Goal: Download file/media

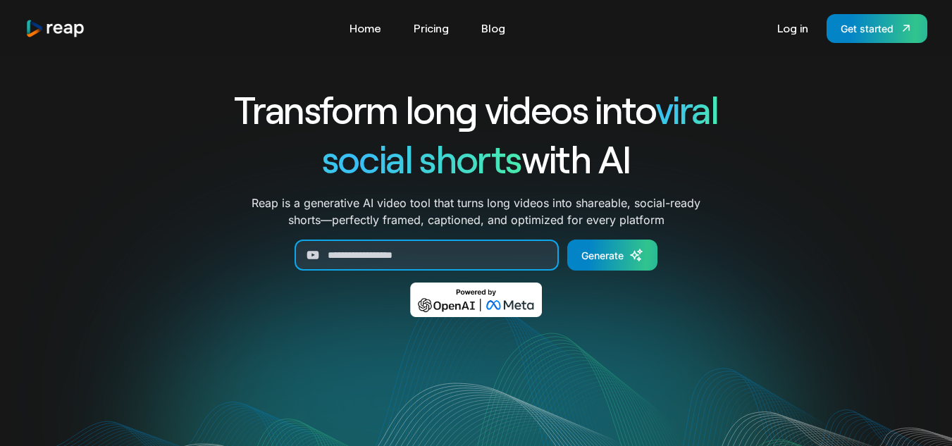
click at [393, 254] on input "Generate Form" at bounding box center [426, 255] width 264 height 31
paste input "**********"
type input "**********"
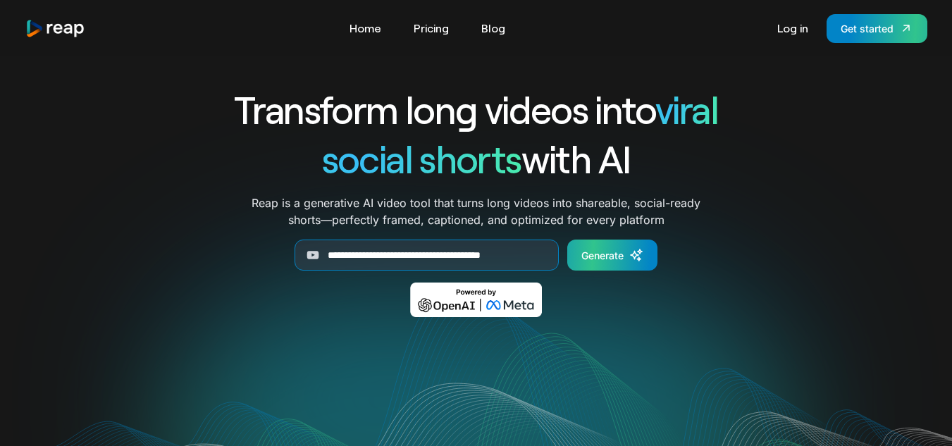
scroll to position [0, 0]
click at [612, 254] on div "Generate" at bounding box center [602, 255] width 42 height 15
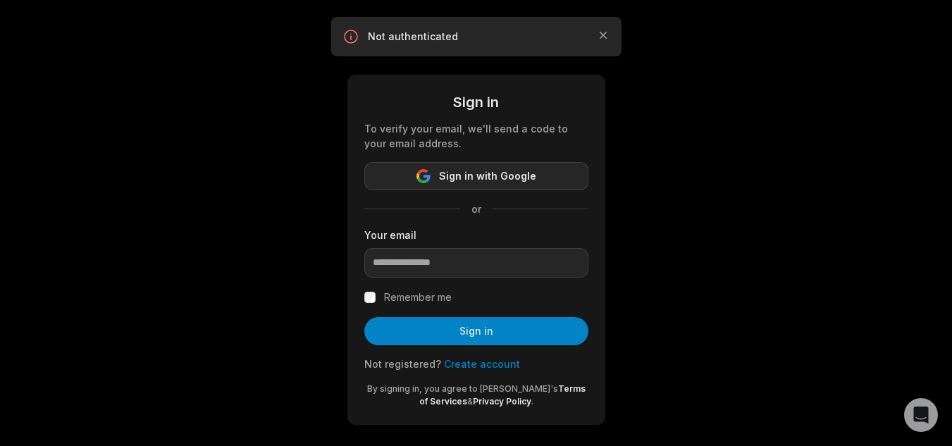
click at [481, 178] on span "Sign in with Google" at bounding box center [487, 176] width 97 height 17
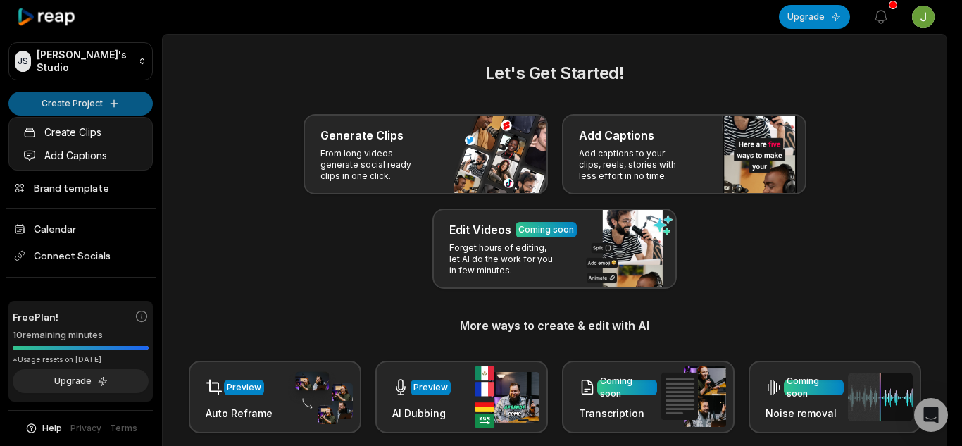
click at [111, 97] on html "JS Jilo's Studio Create Project Home Projects Brand template Calendar Connect S…" at bounding box center [481, 223] width 962 height 446
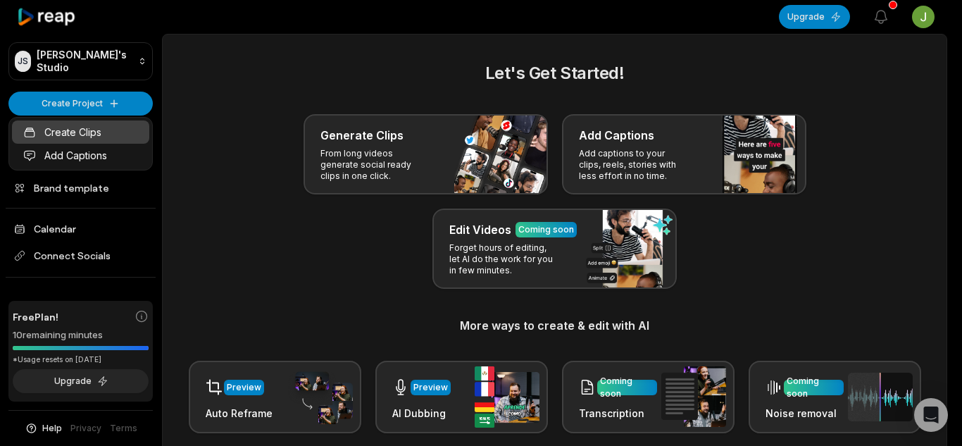
click at [92, 137] on link "Create Clips" at bounding box center [80, 131] width 137 height 23
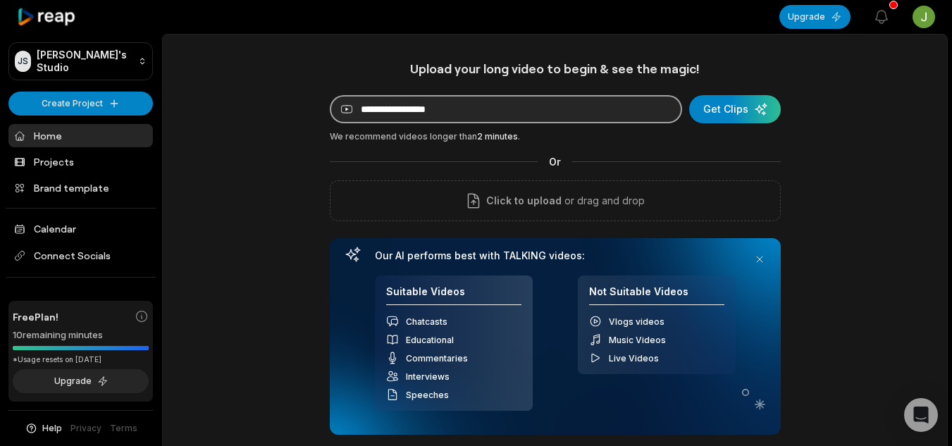
click at [432, 109] on input at bounding box center [506, 109] width 352 height 28
paste input "**********"
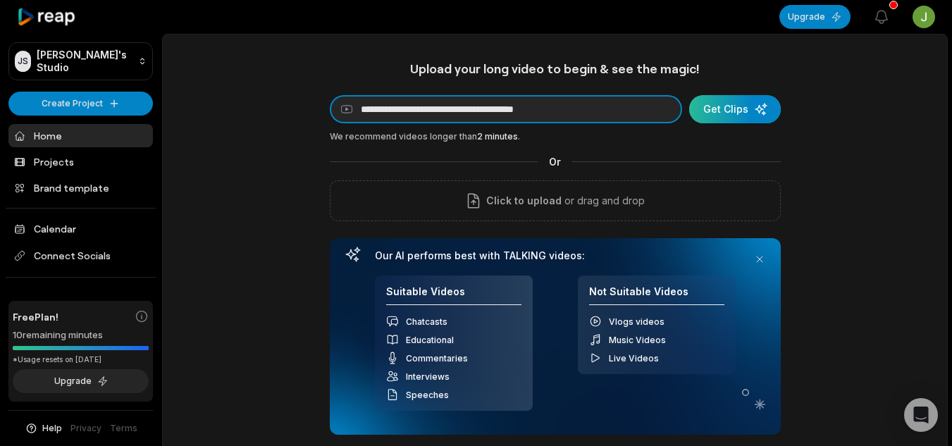
type input "**********"
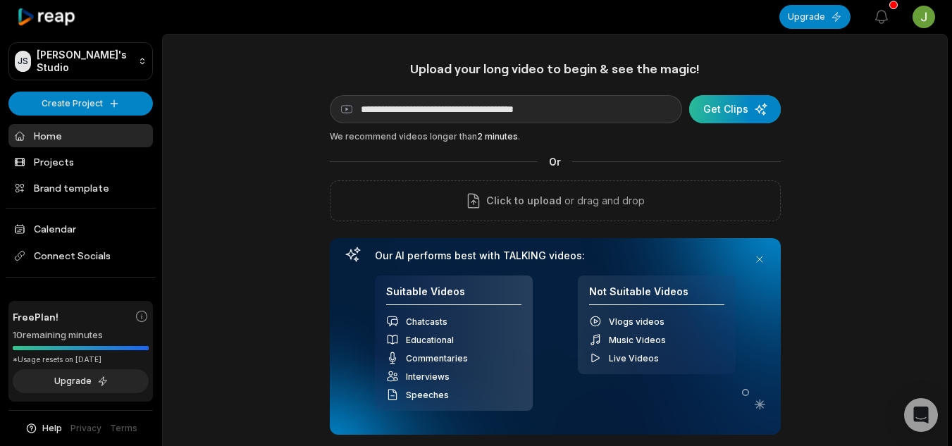
click at [731, 117] on div "submit" at bounding box center [735, 109] width 92 height 28
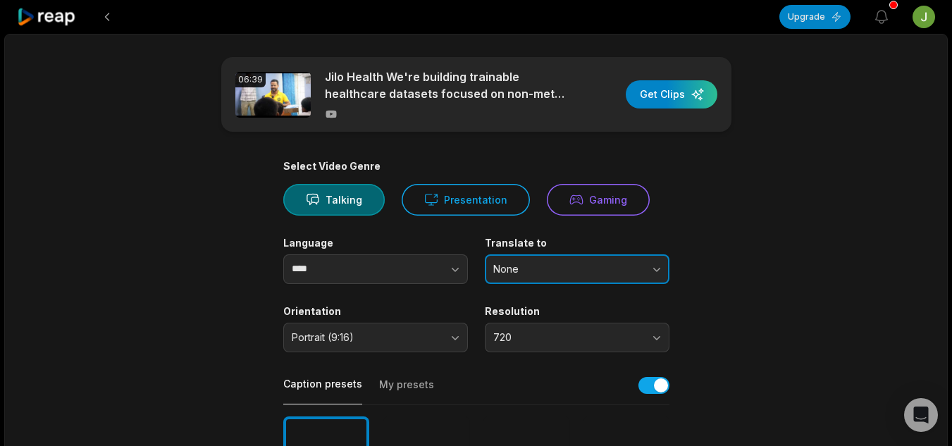
click at [653, 276] on button "None" at bounding box center [577, 269] width 185 height 30
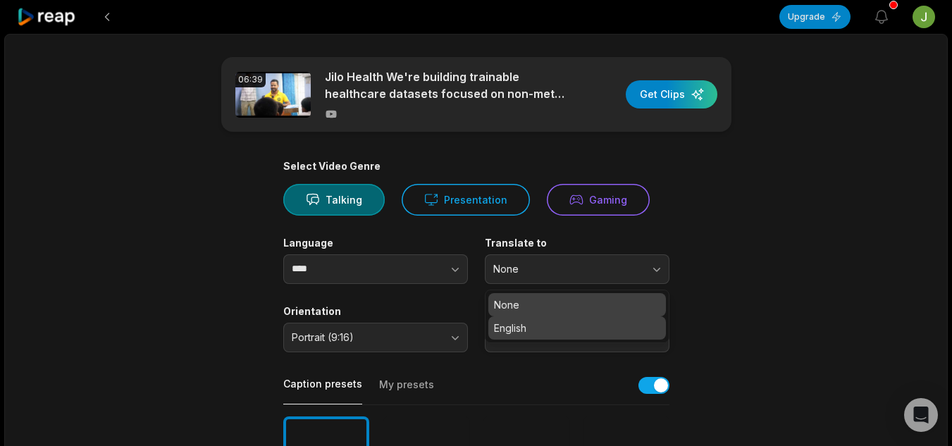
click at [613, 325] on p "English" at bounding box center [577, 328] width 166 height 15
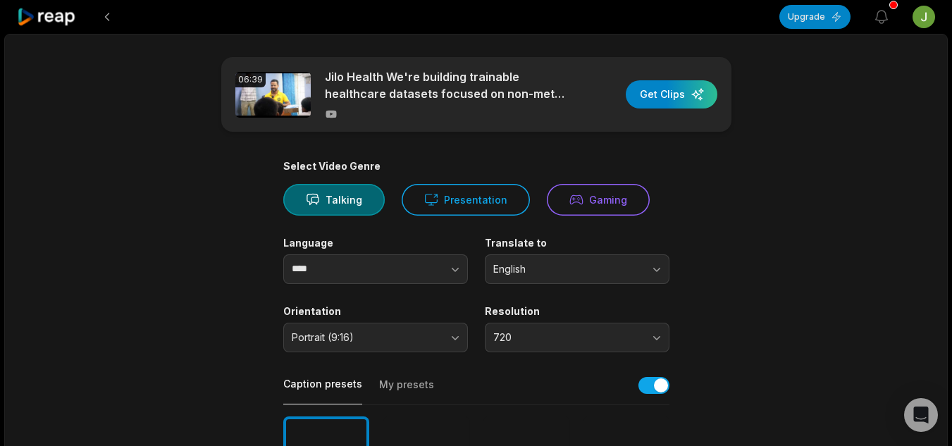
click at [675, 93] on div "button" at bounding box center [672, 94] width 92 height 28
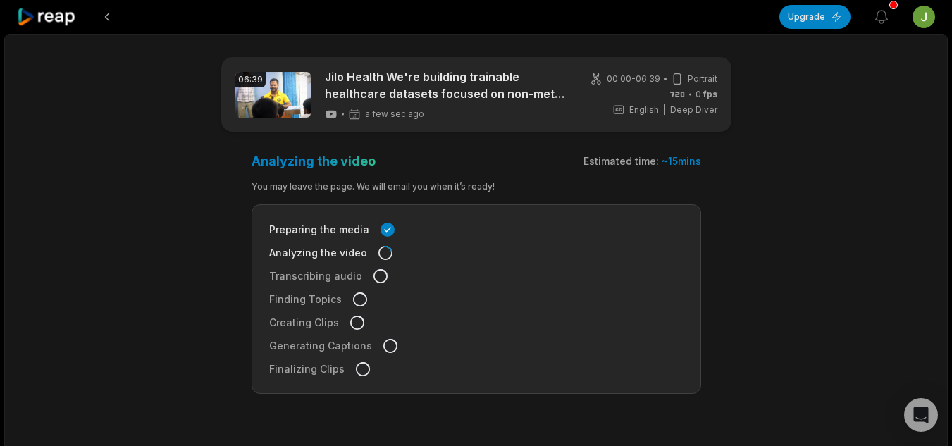
scroll to position [33, 0]
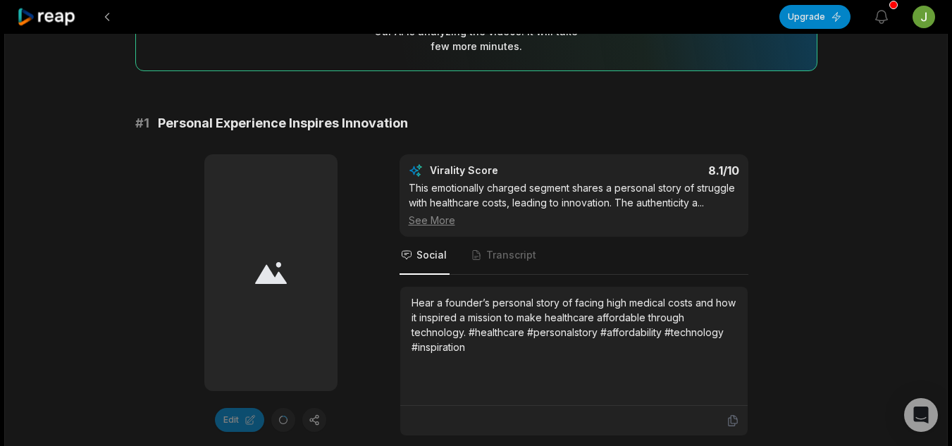
scroll to position [175, 0]
click at [514, 249] on span "Transcript" at bounding box center [511, 254] width 50 height 14
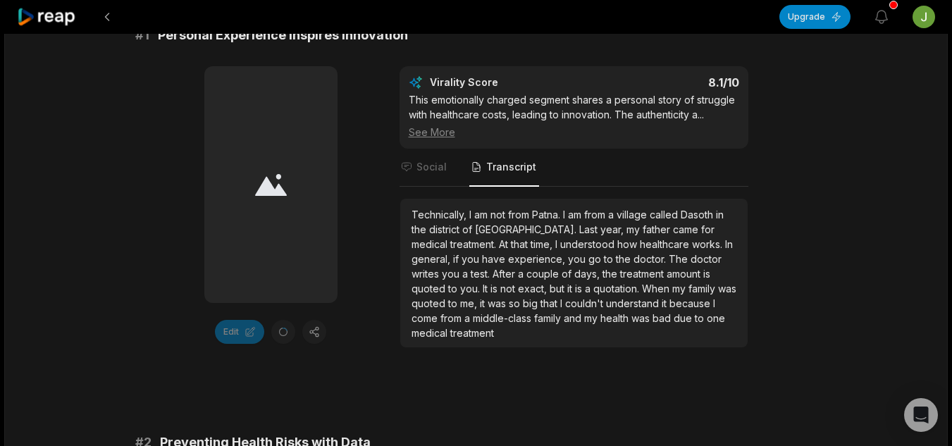
scroll to position [265, 0]
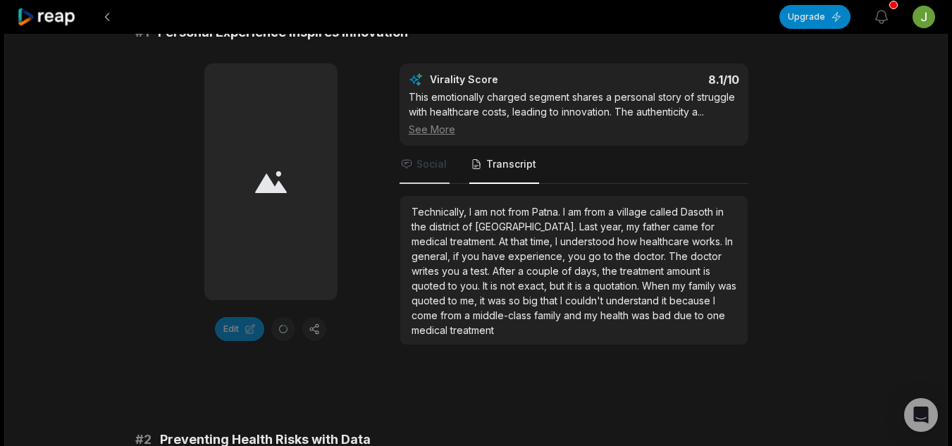
click at [442, 165] on span "Social" at bounding box center [431, 164] width 30 height 14
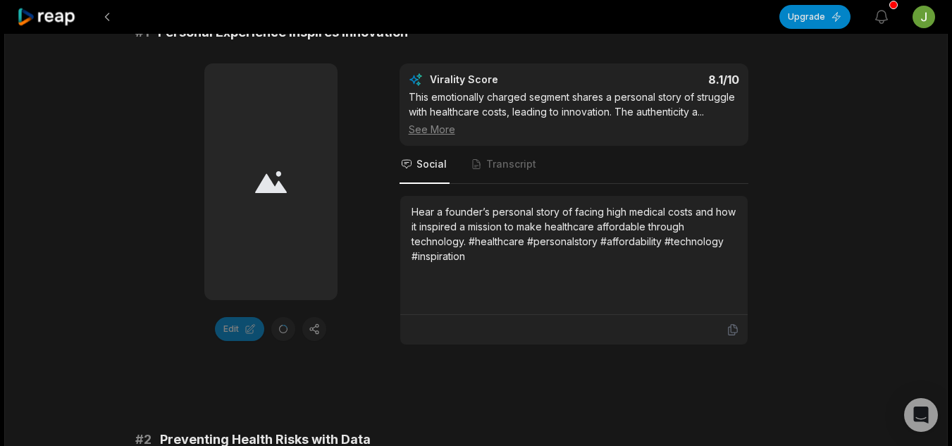
scroll to position [209, 0]
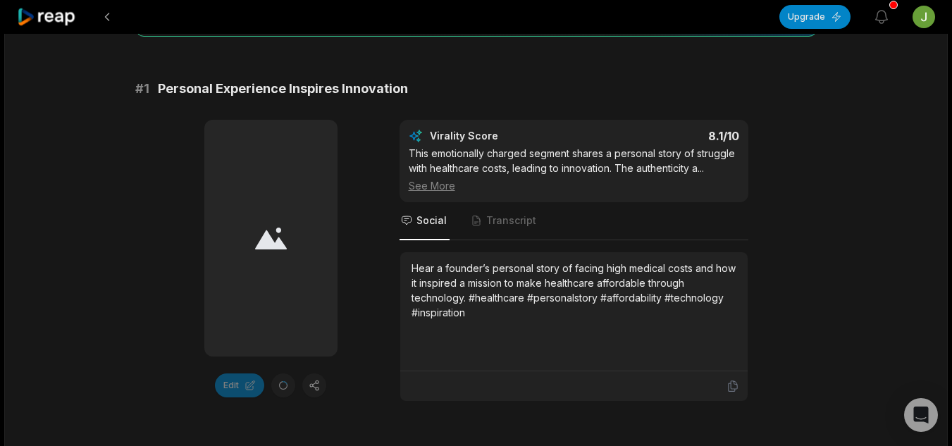
click at [430, 188] on div "See More" at bounding box center [574, 185] width 330 height 15
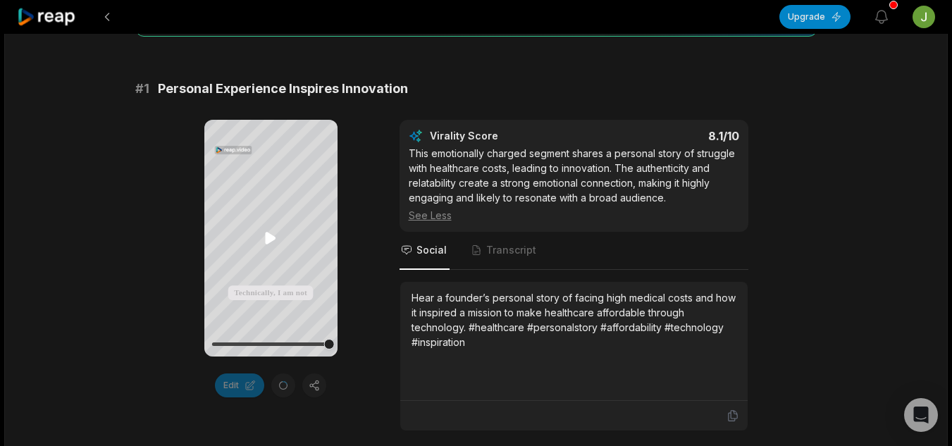
click at [269, 234] on icon at bounding box center [271, 238] width 11 height 12
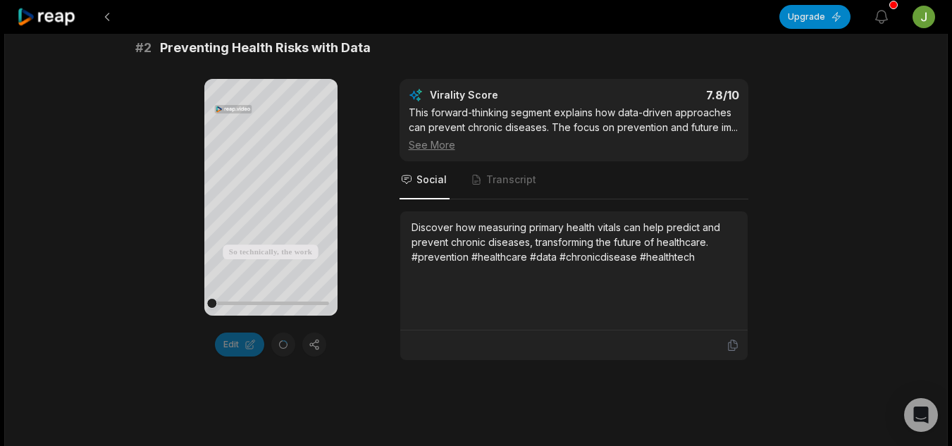
scroll to position [688, 0]
click at [267, 195] on icon at bounding box center [271, 196] width 11 height 12
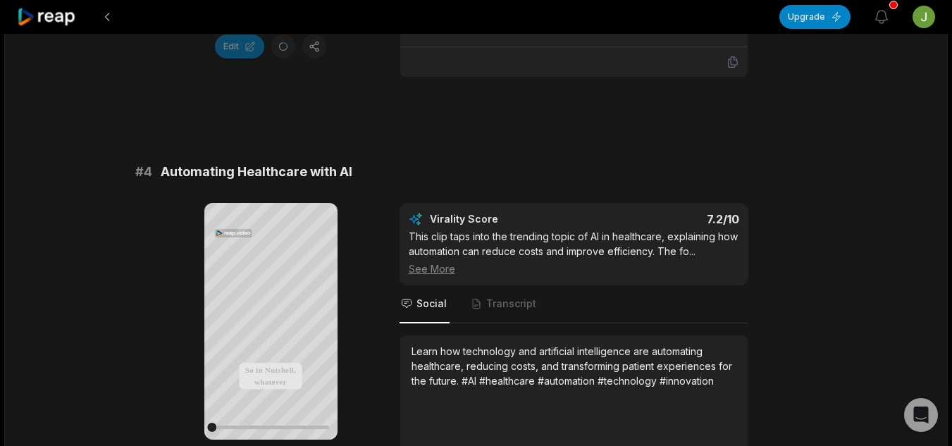
scroll to position [1460, 0]
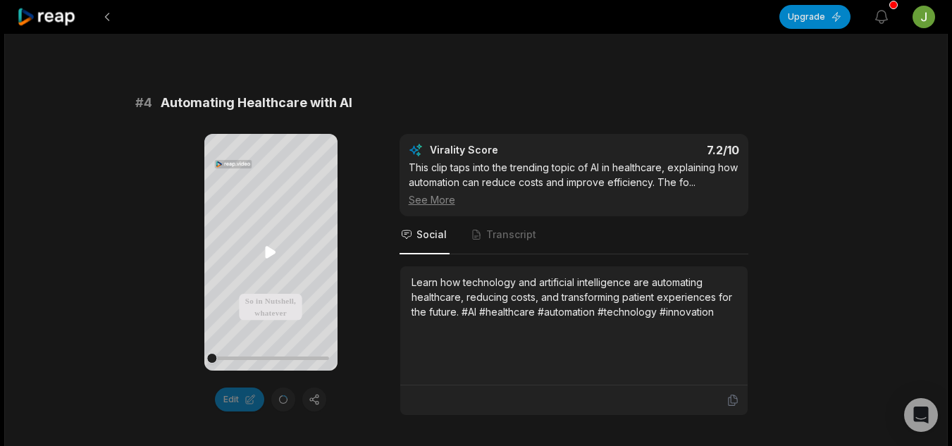
click at [263, 261] on icon at bounding box center [270, 252] width 17 height 17
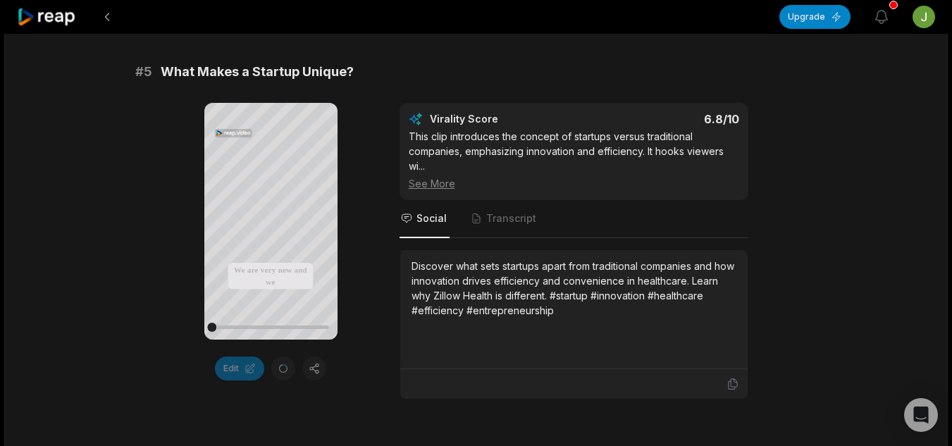
scroll to position [1899, 0]
click at [271, 215] on icon at bounding box center [270, 220] width 17 height 17
click at [268, 212] on icon at bounding box center [270, 220] width 17 height 17
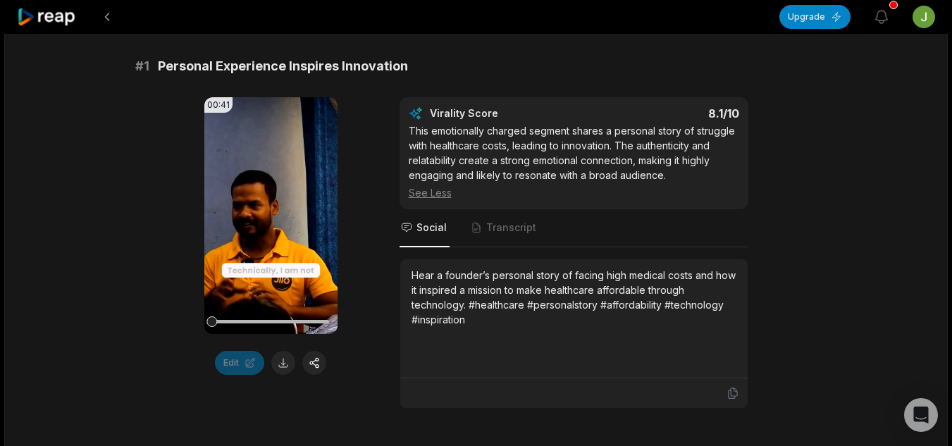
scroll to position [232, 0]
click at [283, 366] on button at bounding box center [283, 362] width 24 height 24
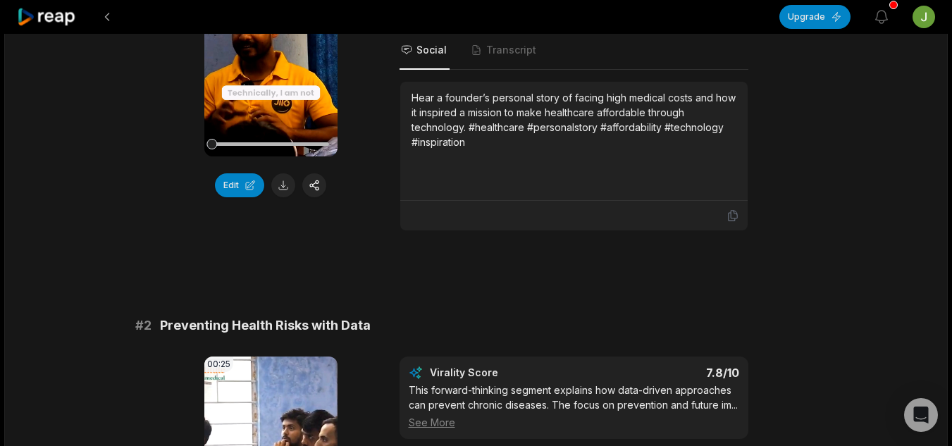
scroll to position [268, 0]
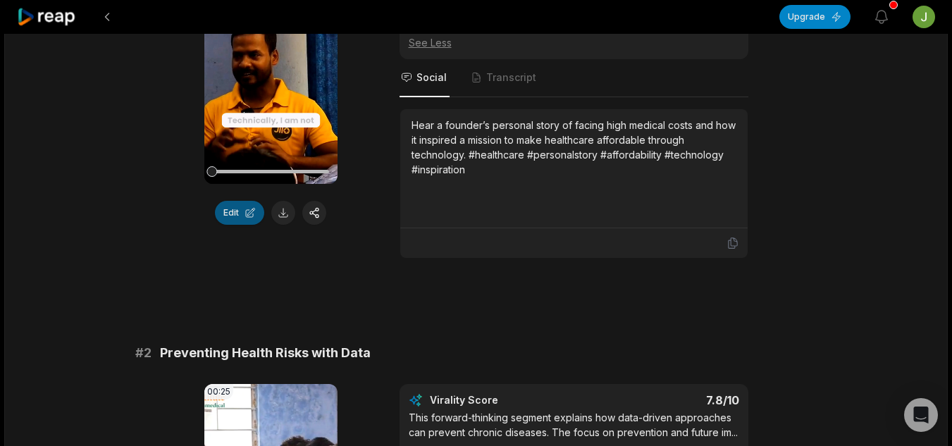
click at [235, 221] on button "Edit" at bounding box center [239, 213] width 49 height 24
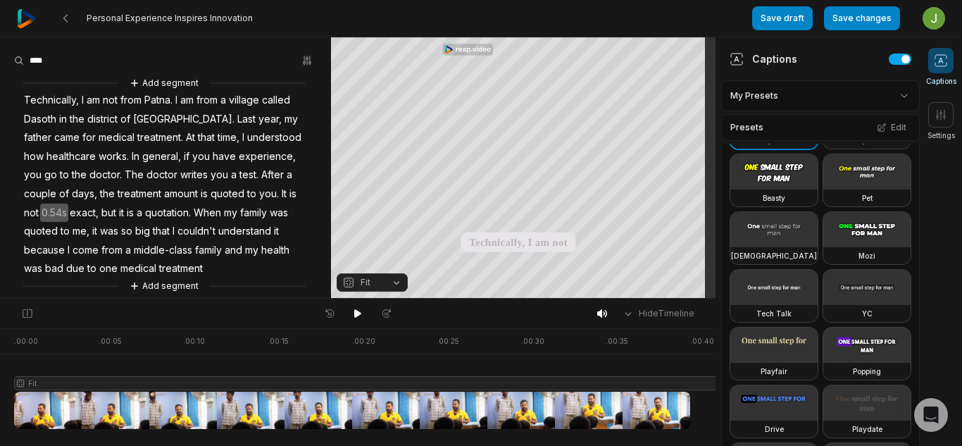
scroll to position [52, 0]
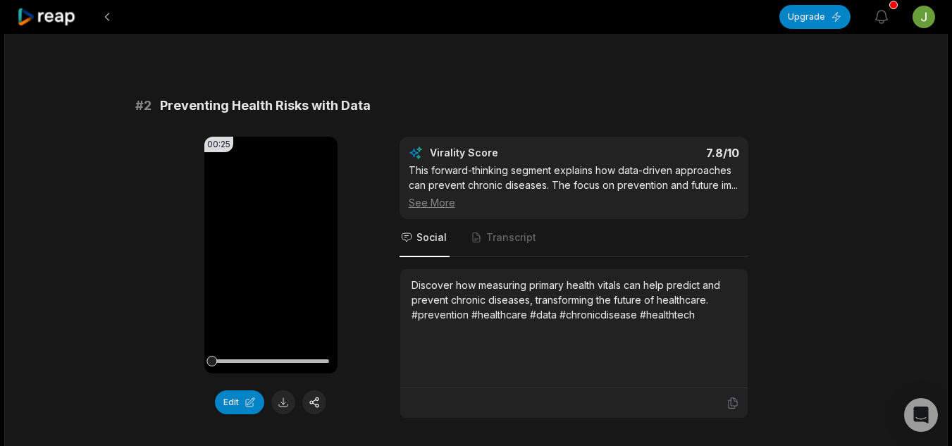
scroll to position [511, 0]
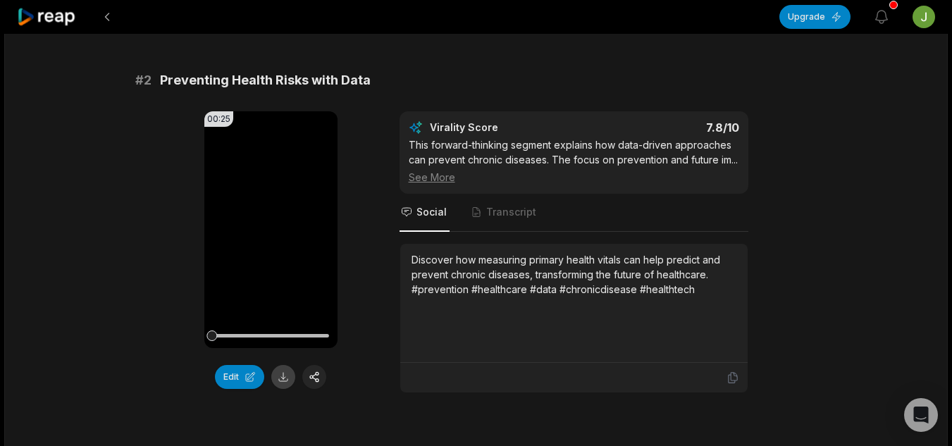
click at [280, 381] on button at bounding box center [283, 377] width 24 height 24
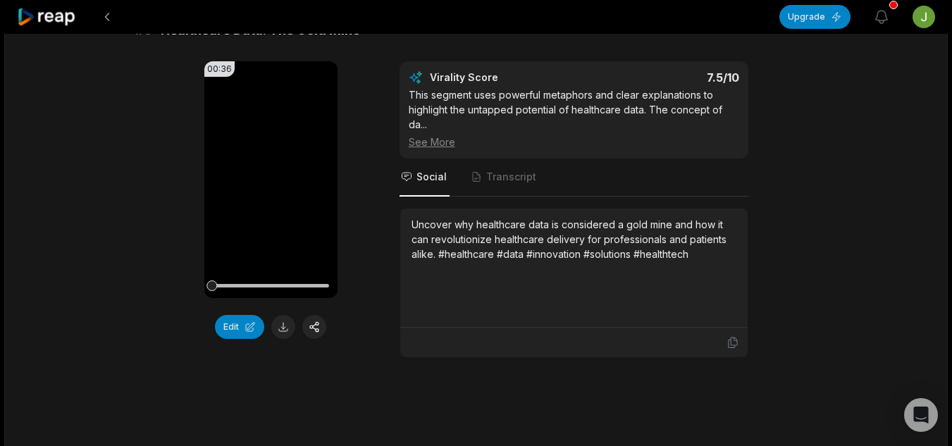
scroll to position [973, 0]
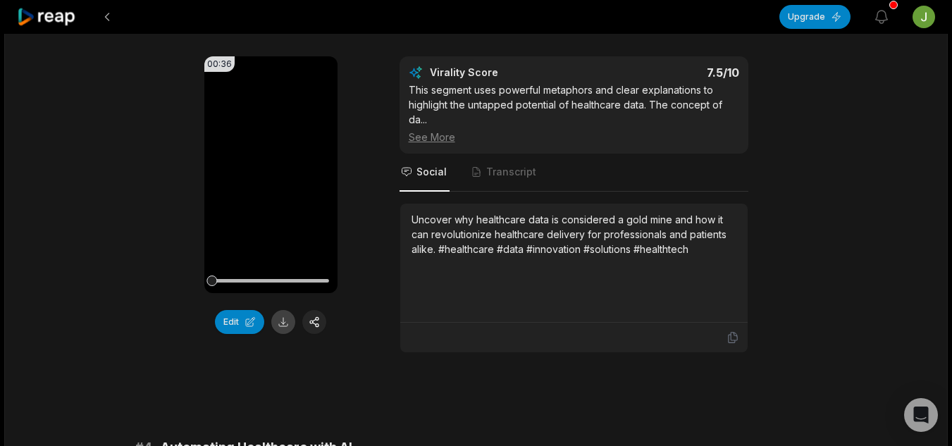
click at [281, 328] on button at bounding box center [283, 322] width 24 height 24
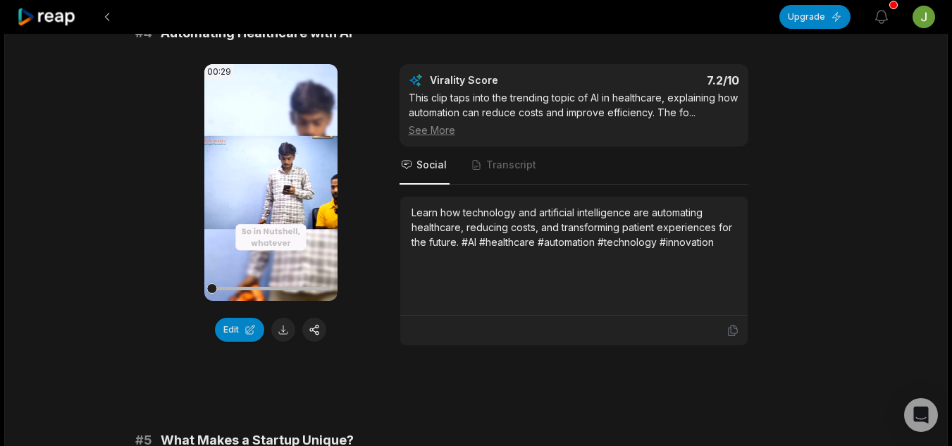
scroll to position [1388, 0]
click at [285, 335] on button at bounding box center [283, 329] width 24 height 24
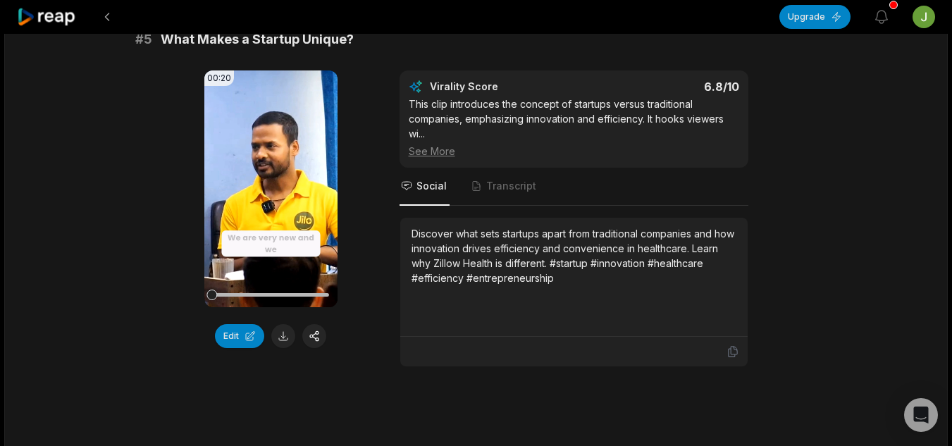
scroll to position [1790, 0]
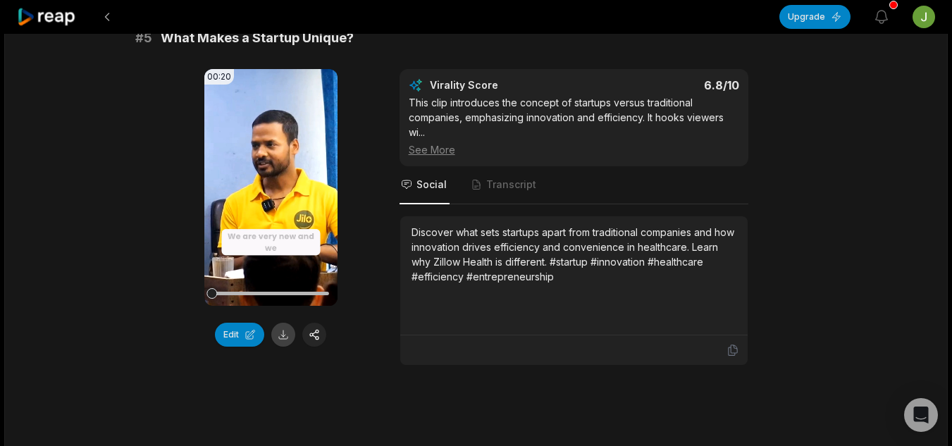
click at [287, 339] on button at bounding box center [283, 335] width 24 height 24
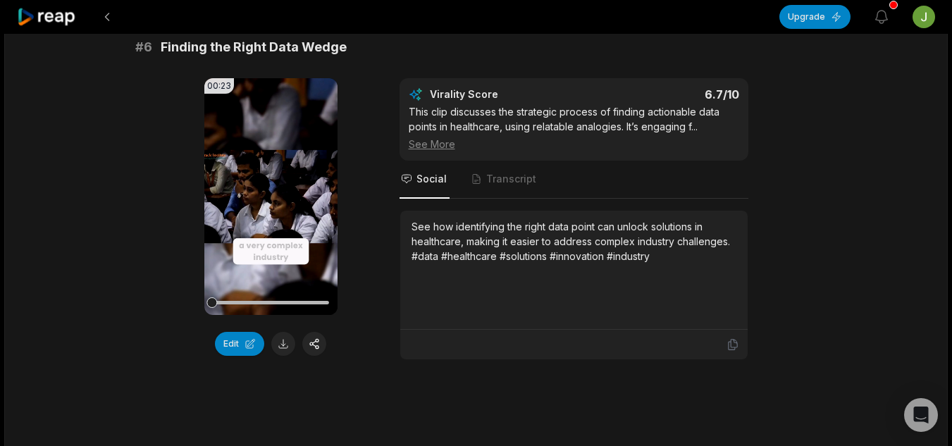
scroll to position [2203, 0]
click at [283, 346] on button at bounding box center [283, 343] width 24 height 24
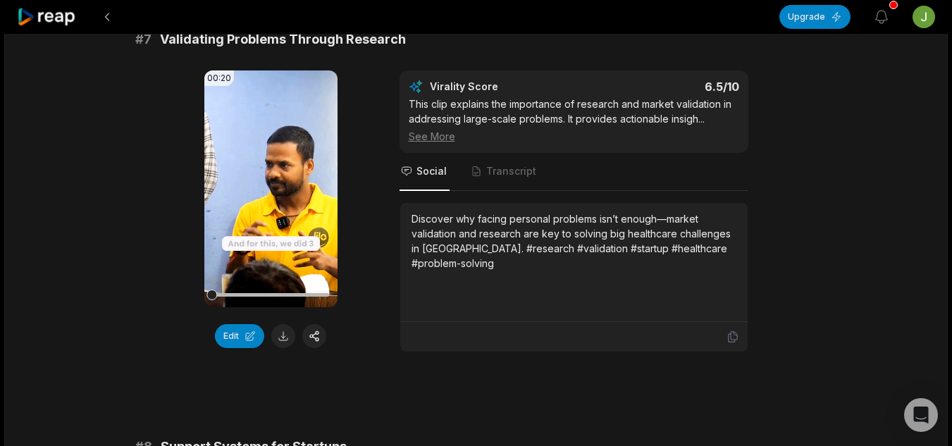
scroll to position [2619, 0]
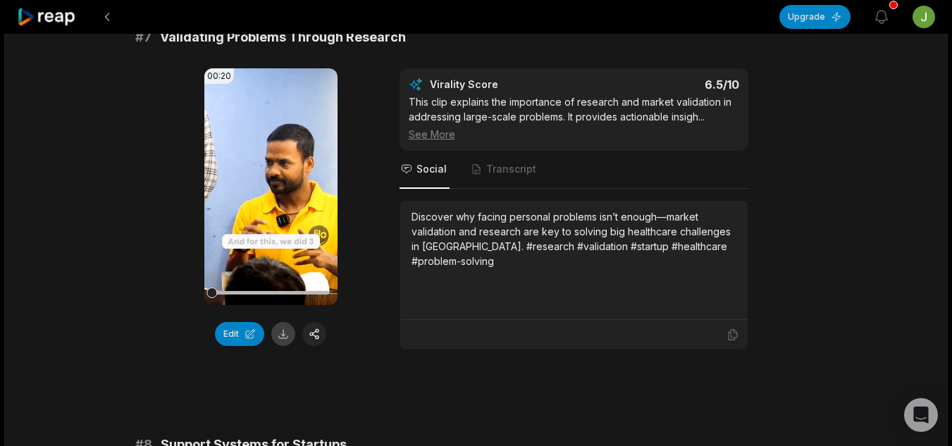
click at [287, 335] on button at bounding box center [283, 334] width 24 height 24
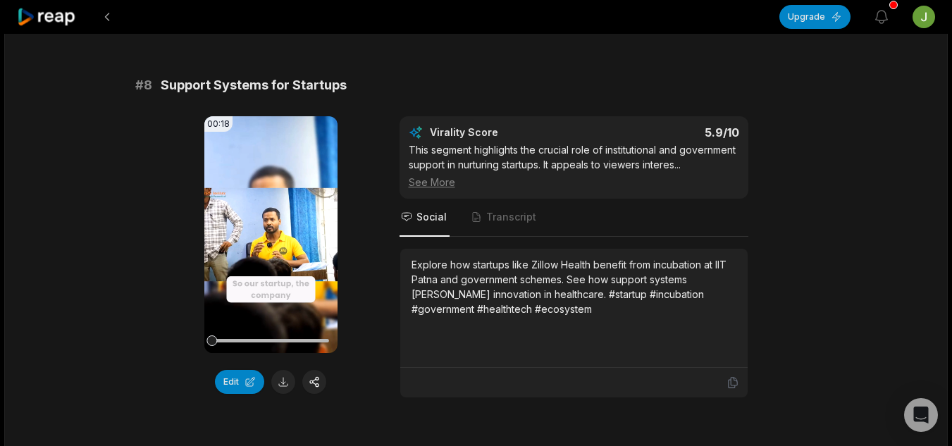
scroll to position [3037, 0]
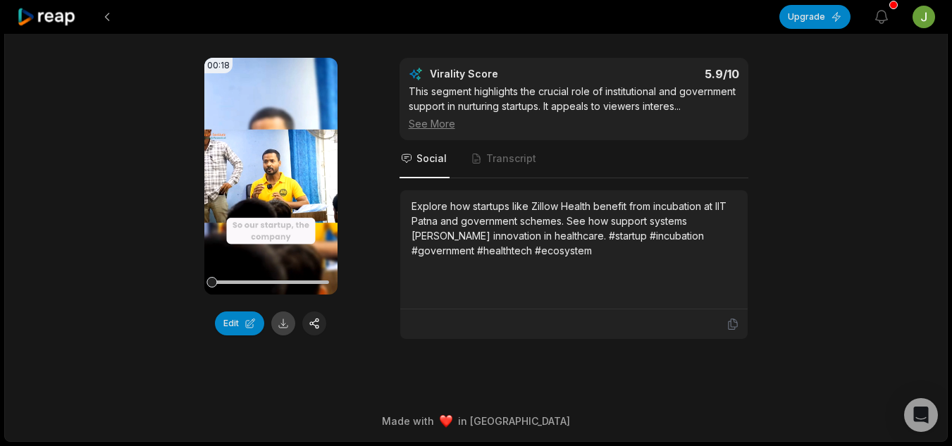
click at [282, 331] on button at bounding box center [283, 323] width 24 height 24
